Goal: Find specific page/section: Find specific page/section

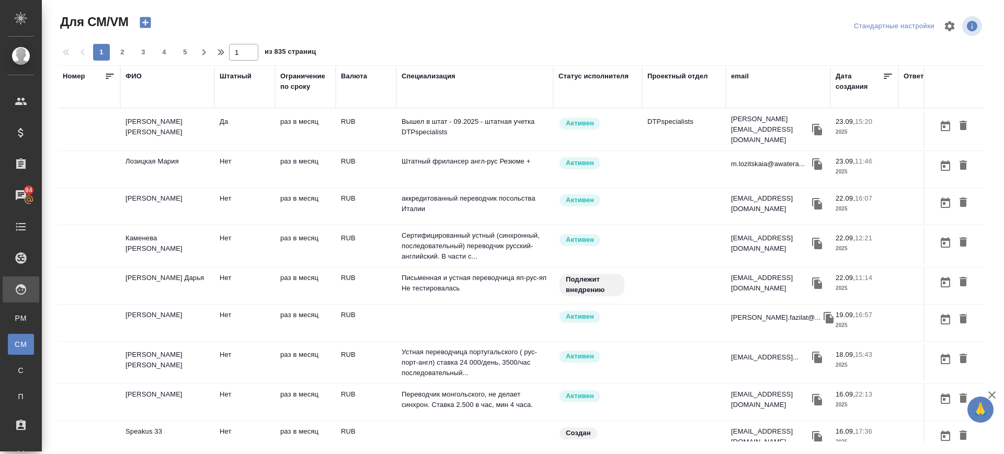
click at [739, 74] on div "email" at bounding box center [740, 76] width 18 height 10
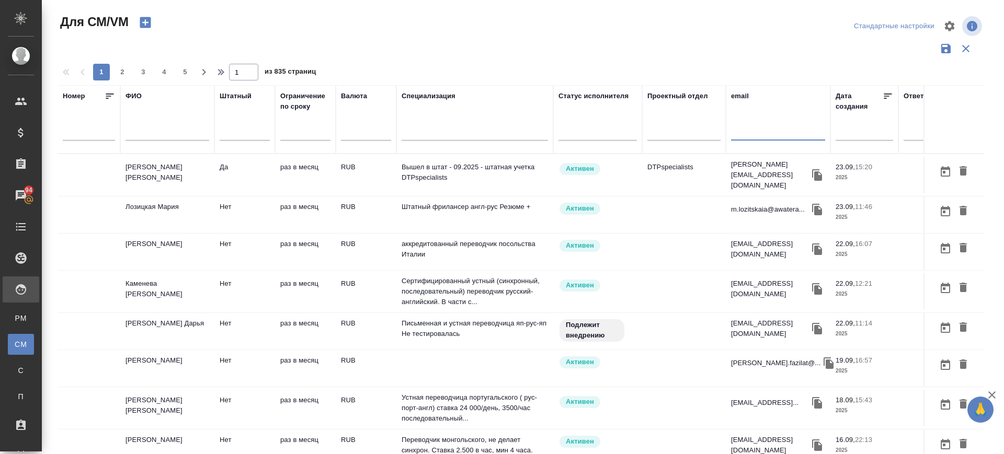
click at [746, 135] on input "text" at bounding box center [778, 134] width 94 height 13
paste input ""ayzura@bk.ru" <ayzura@bk.ru>"
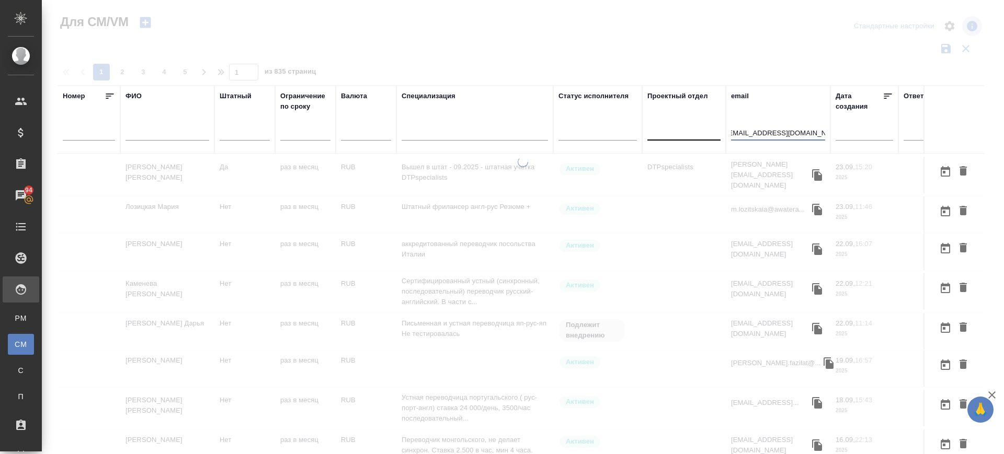
click at [656, 136] on tr "Номер ФИО Штатный Ограничение по сроку Валюта Специализация Статус исполнителя …" at bounding box center [616, 119] width 1117 height 69
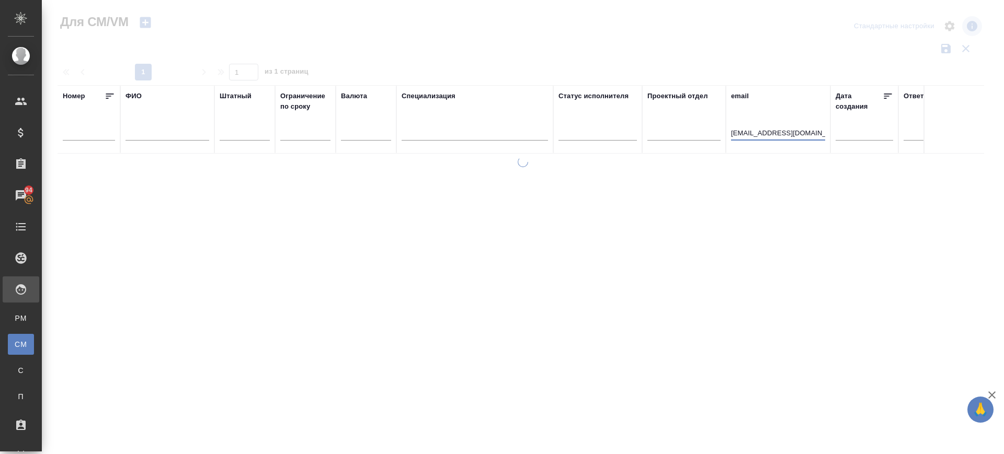
click at [813, 129] on input "ayzura@bk.ru>" at bounding box center [778, 134] width 94 height 13
type input "[EMAIL_ADDRESS][DOMAIN_NAME]"
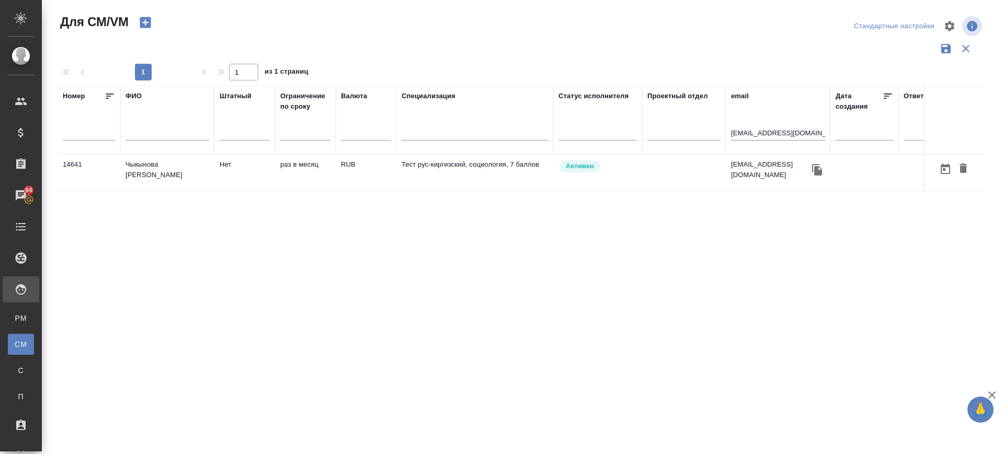
click at [171, 167] on td "Чыкынова [PERSON_NAME]" at bounding box center [167, 172] width 94 height 37
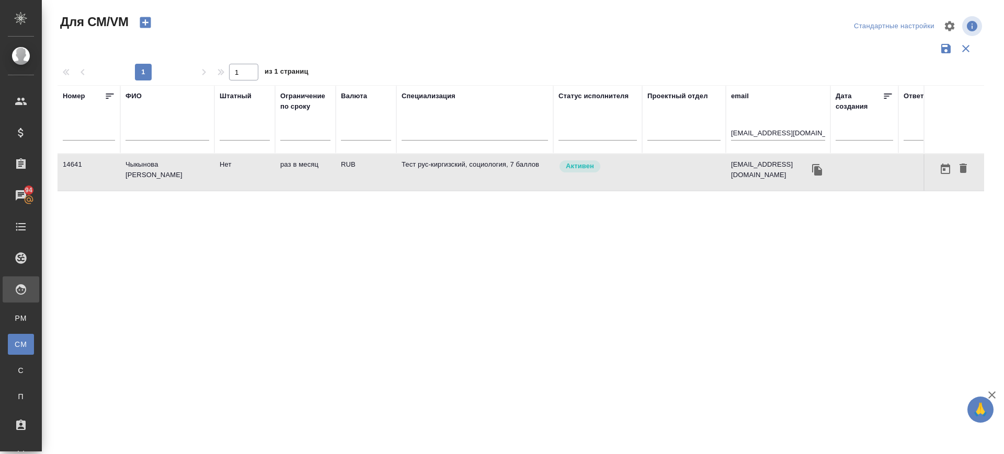
click at [178, 165] on td "Чыкынова [PERSON_NAME]" at bounding box center [167, 172] width 94 height 37
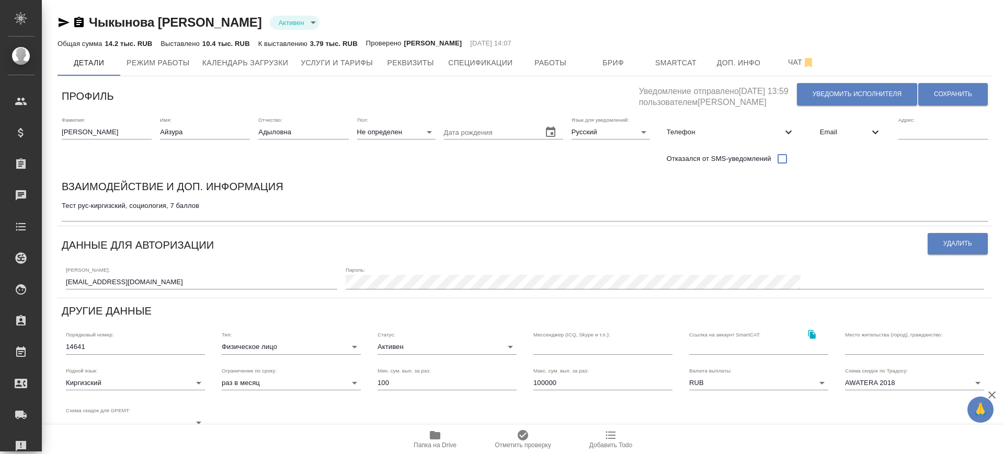
click at [770, 133] on span "Телефон" at bounding box center [725, 132] width 116 height 10
select select "KG"
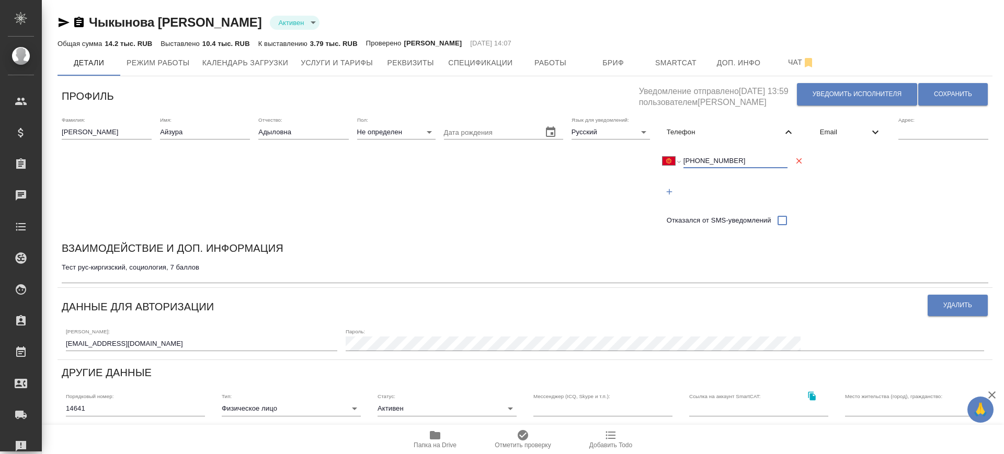
drag, startPoint x: 749, startPoint y: 156, endPoint x: 616, endPoint y: 163, distance: 133.0
click at [616, 163] on div "Фамилия: Чыкынова Имя: Айзура Отчество: Адыловна Пол: Не определен none Дата ро…" at bounding box center [525, 173] width 935 height 123
type input "+7"
select select "RU"
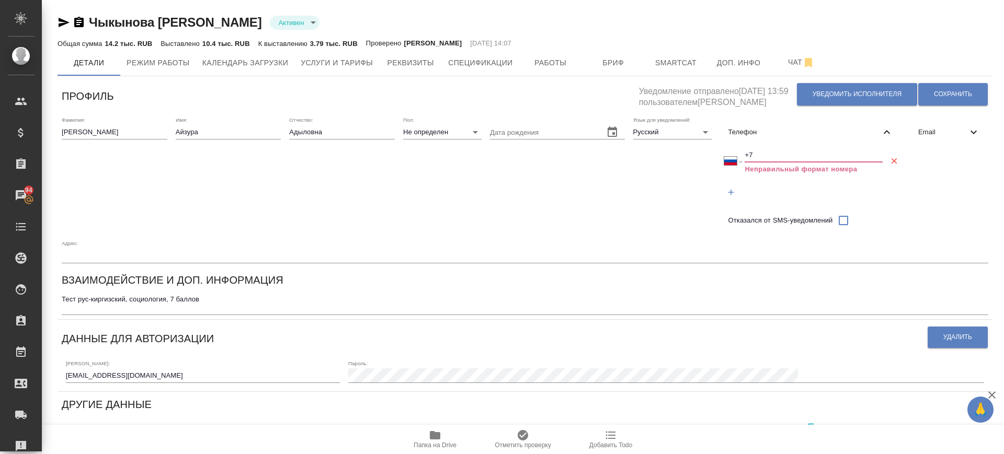
type input "+7"
click at [595, 177] on div "Дата рождения" at bounding box center [557, 174] width 135 height 115
click at [889, 161] on icon "button" at bounding box center [893, 160] width 9 height 9
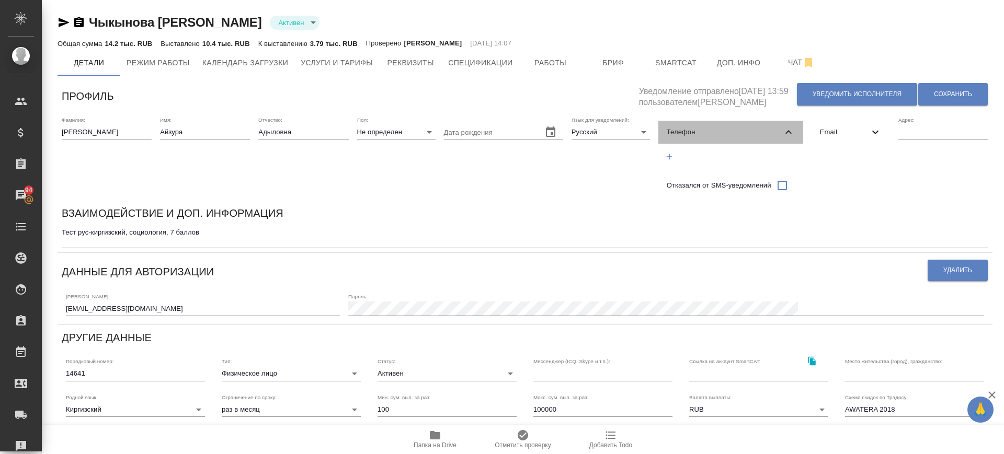
click at [755, 132] on span "Телефон" at bounding box center [725, 132] width 116 height 10
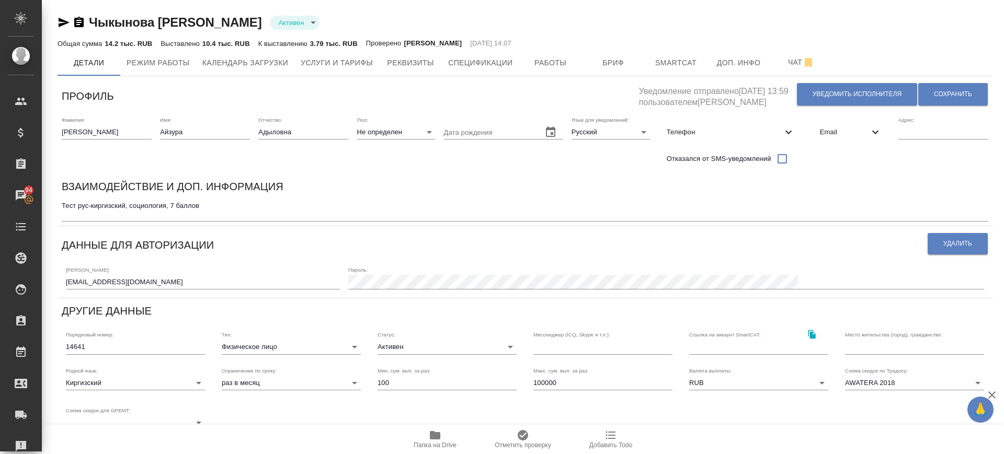
click at [755, 132] on span "Телефон" at bounding box center [725, 132] width 116 height 10
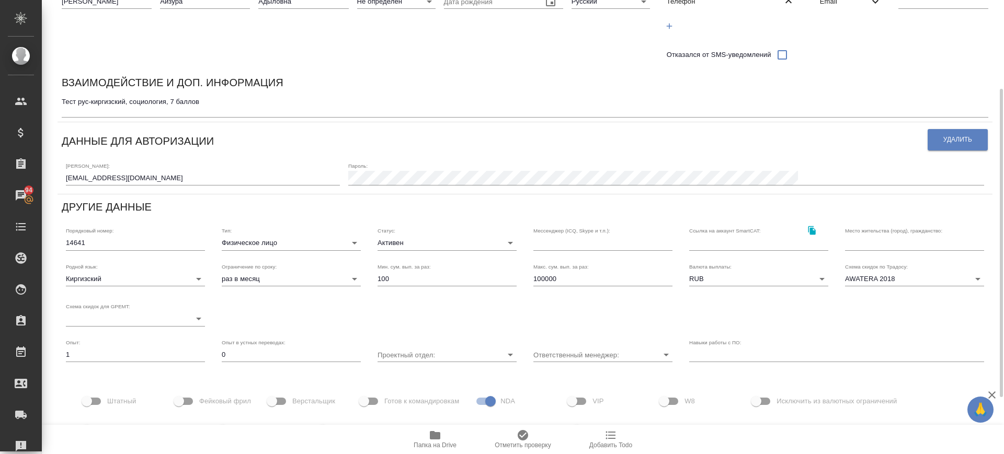
scroll to position [214, 0]
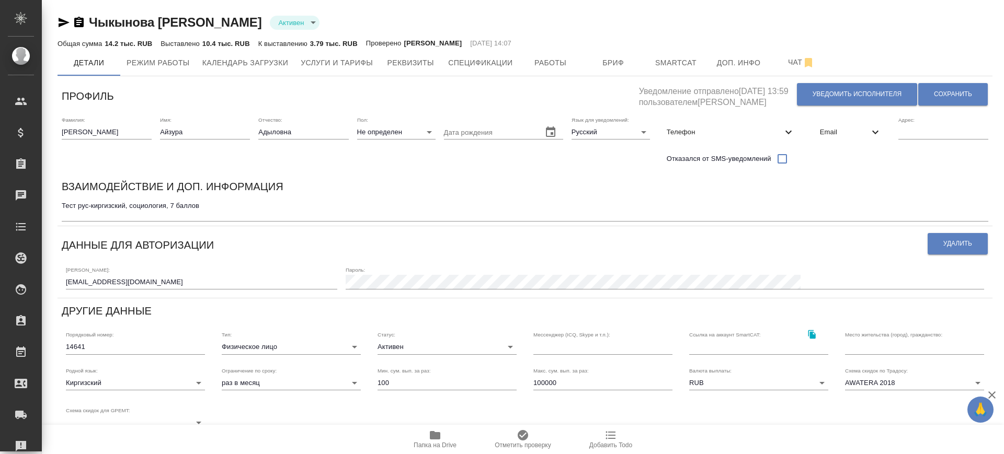
click at [750, 136] on span "Телефон" at bounding box center [725, 132] width 116 height 10
select select "KG"
